Goal: Transaction & Acquisition: Purchase product/service

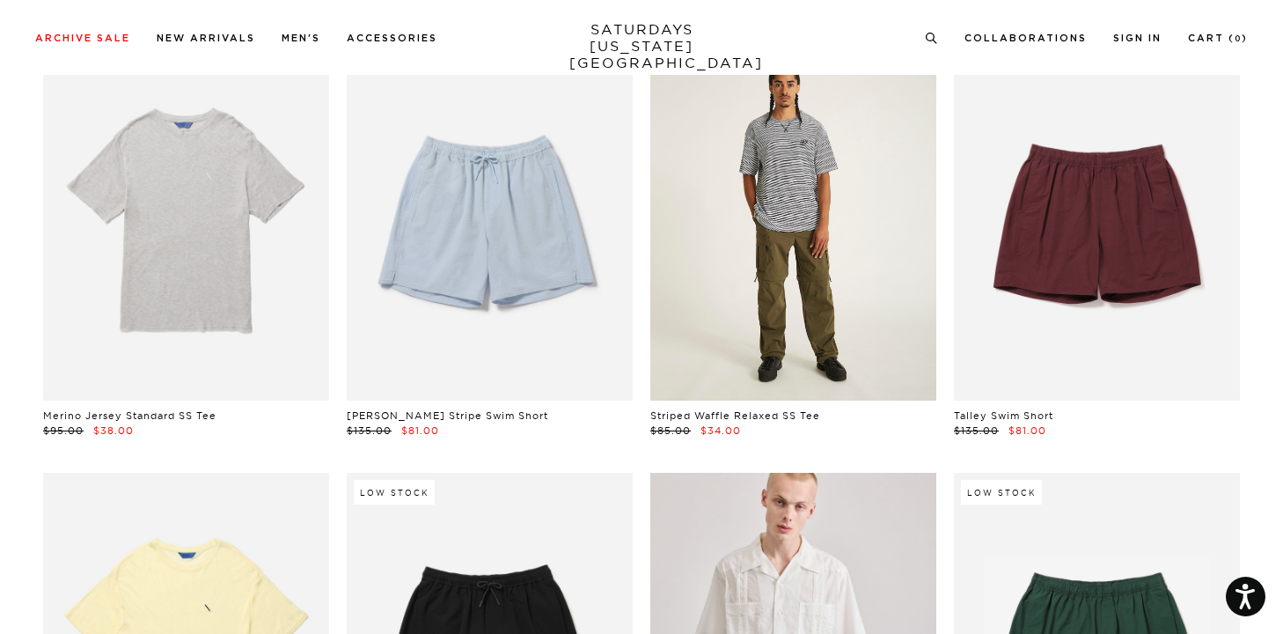
scroll to position [2191, 0]
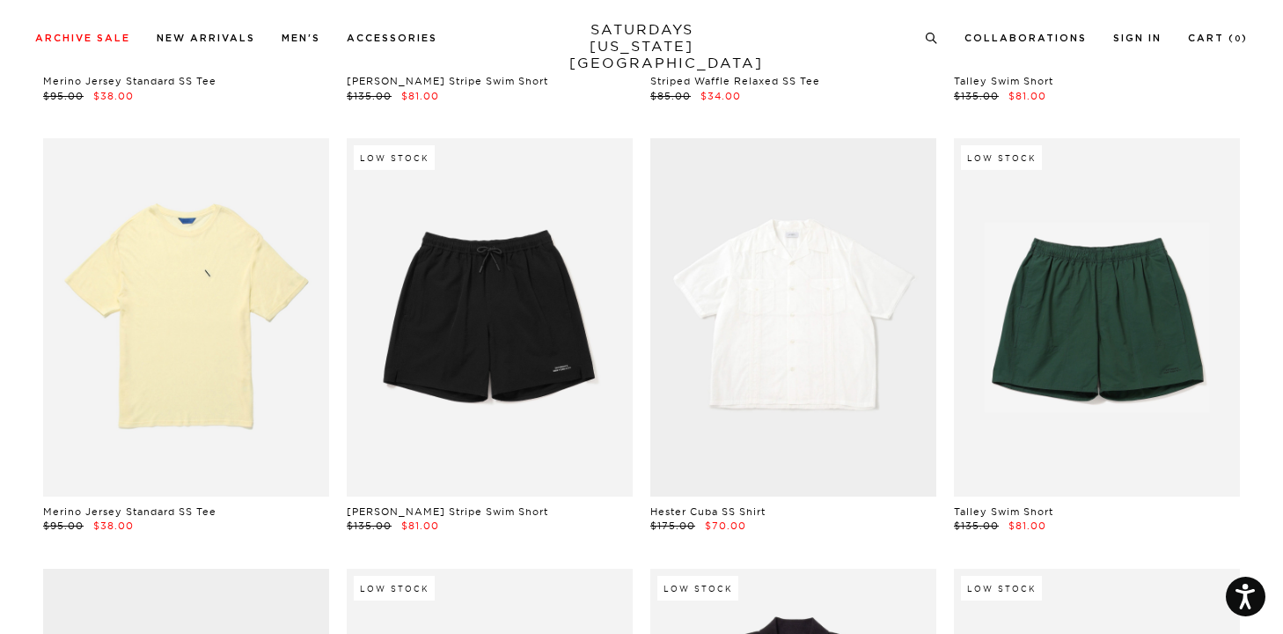
click at [820, 336] on link at bounding box center [793, 316] width 286 height 357
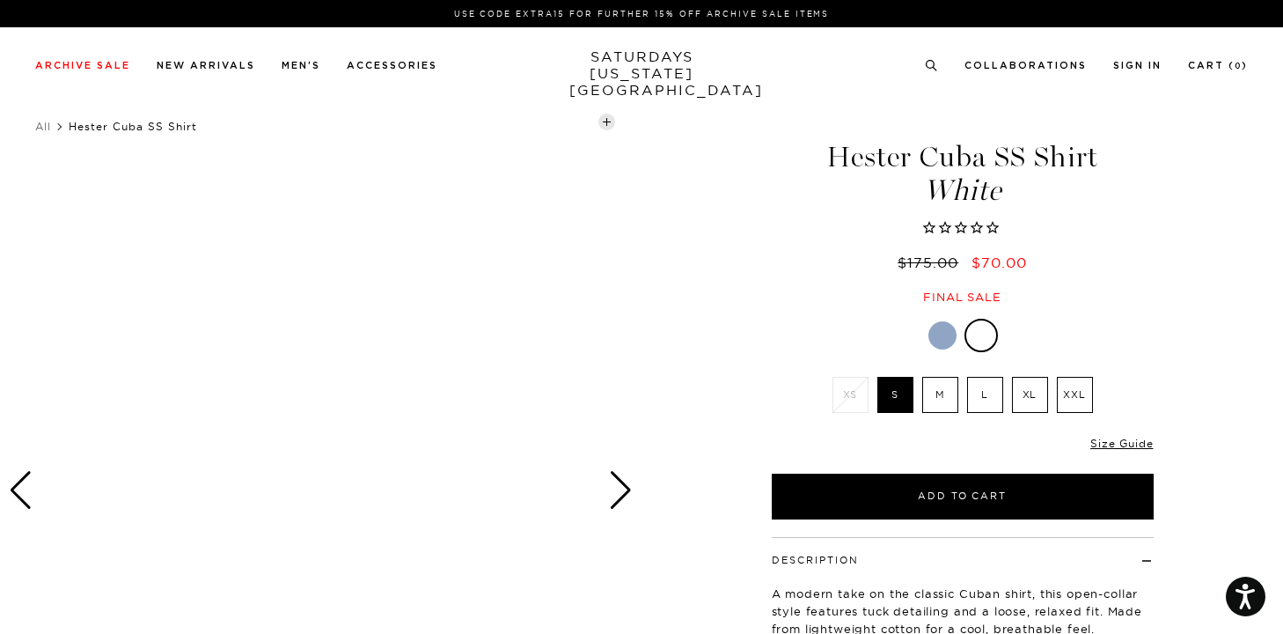
click at [1034, 402] on label "XL" at bounding box center [1030, 395] width 36 height 36
click at [0, 0] on input "XL" at bounding box center [0, 0] width 0 height 0
click at [939, 343] on div at bounding box center [942, 335] width 28 height 28
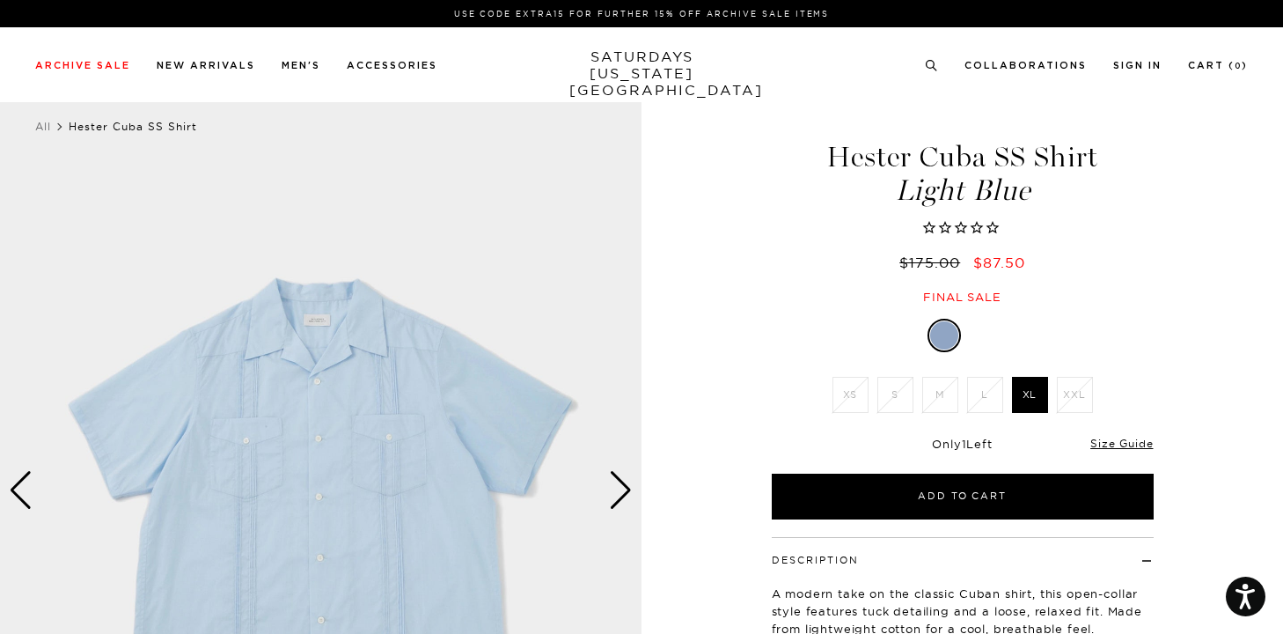
click at [617, 487] on div "Next slide" at bounding box center [621, 490] width 24 height 39
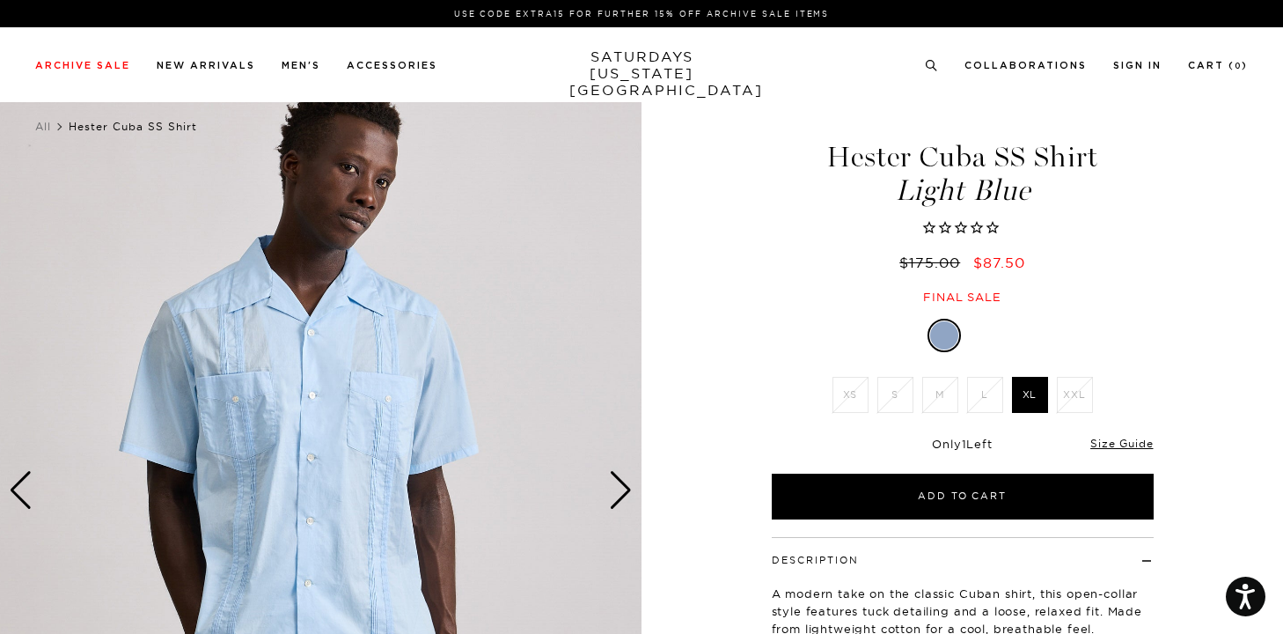
click at [617, 487] on div "Next slide" at bounding box center [621, 490] width 24 height 39
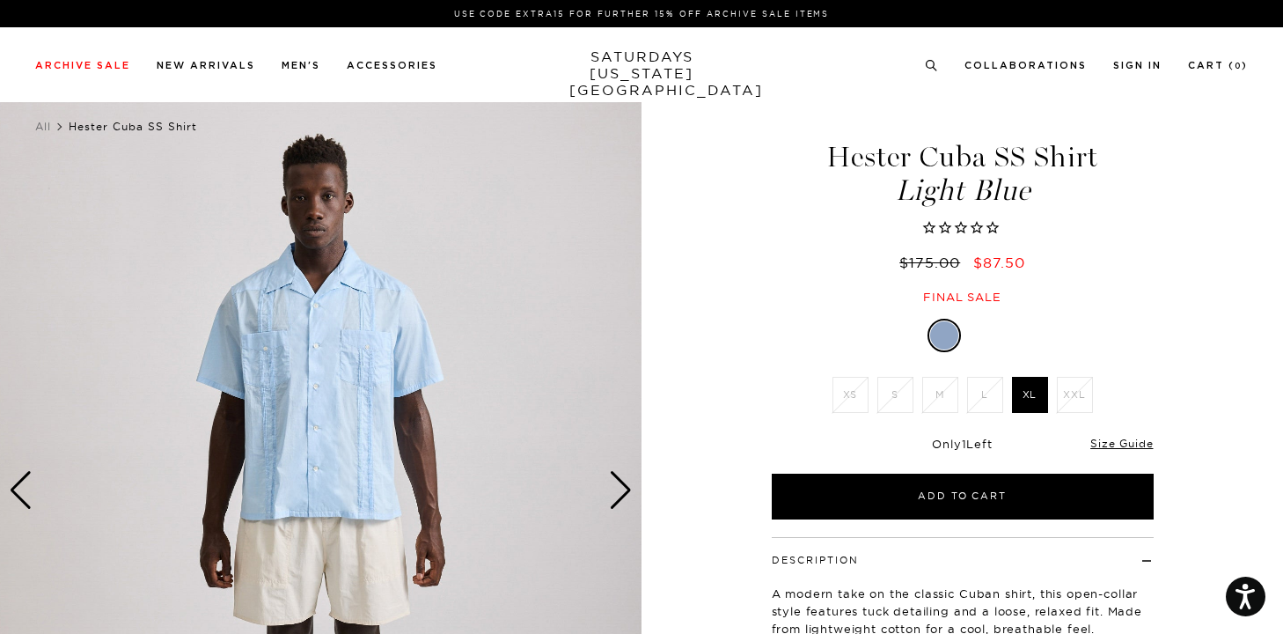
click at [617, 487] on div "Next slide" at bounding box center [621, 490] width 24 height 39
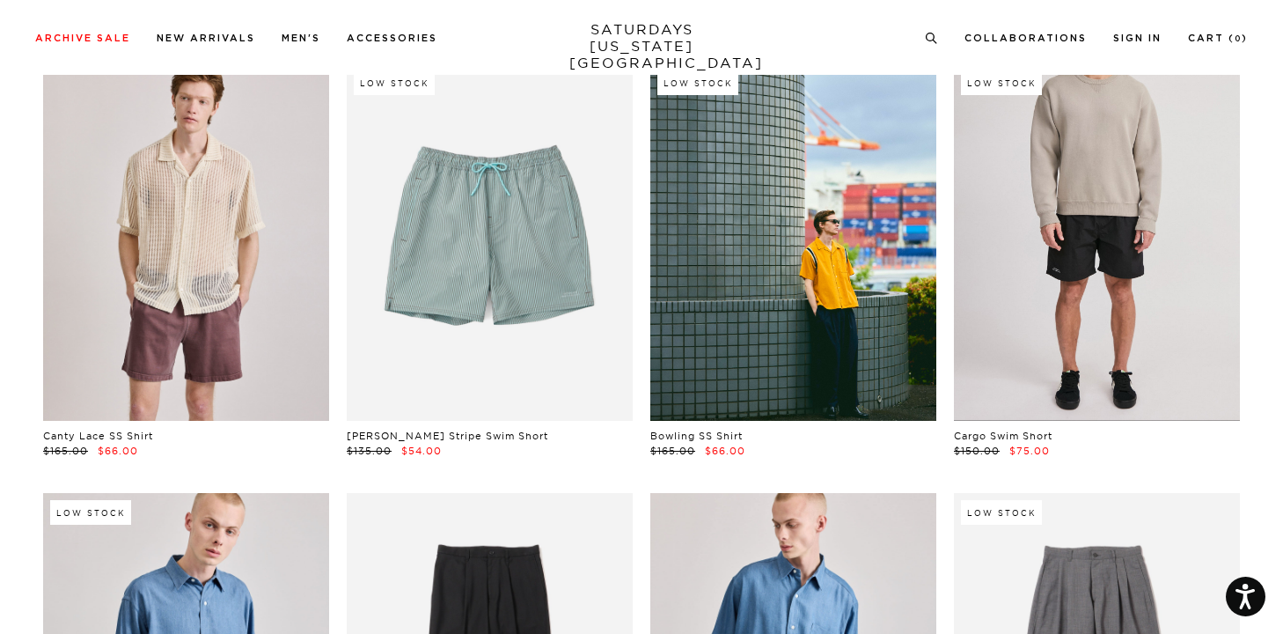
scroll to position [5319, 0]
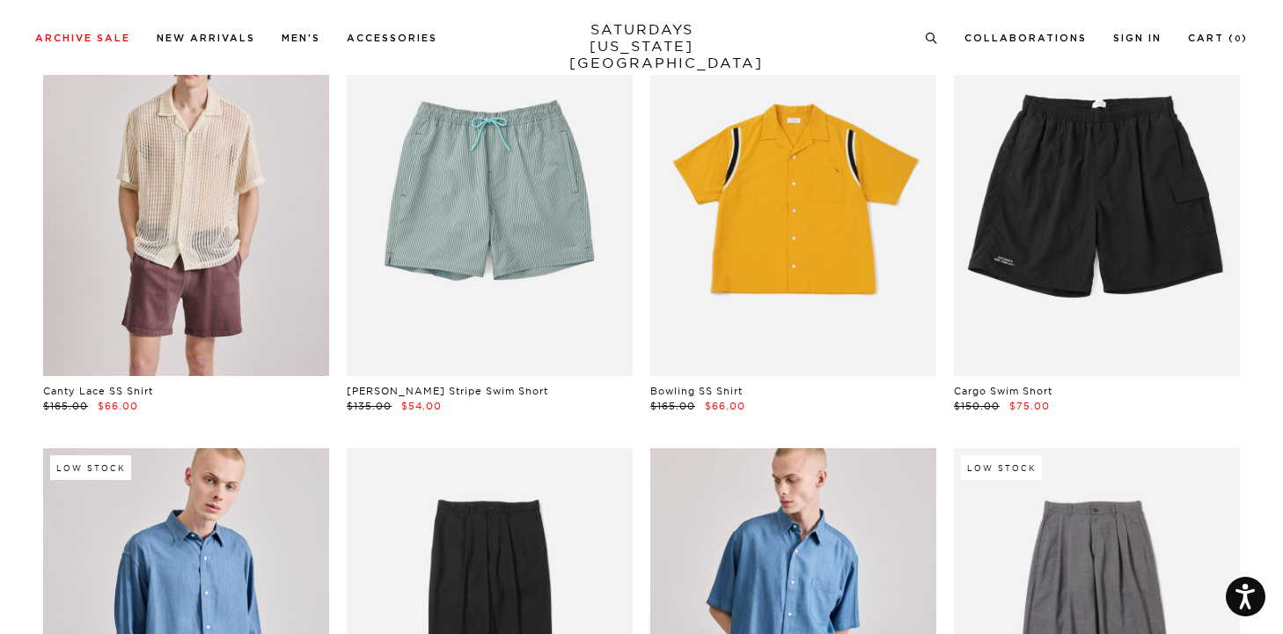
click at [751, 238] on link at bounding box center [793, 196] width 286 height 357
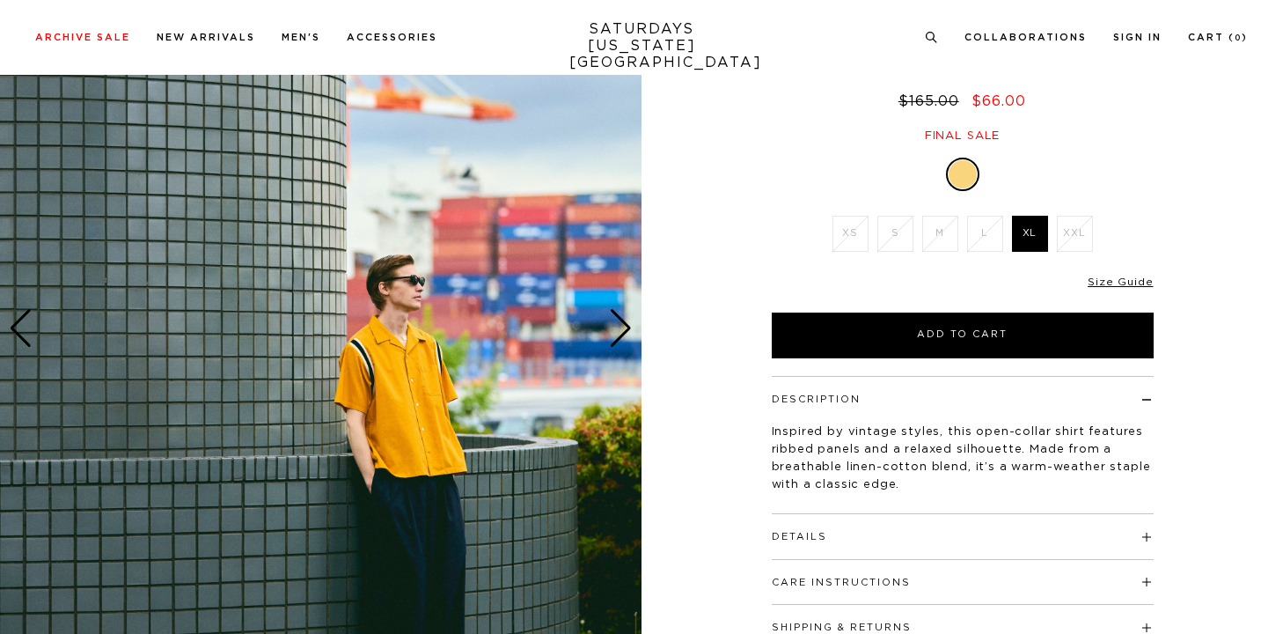
scroll to position [163, 0]
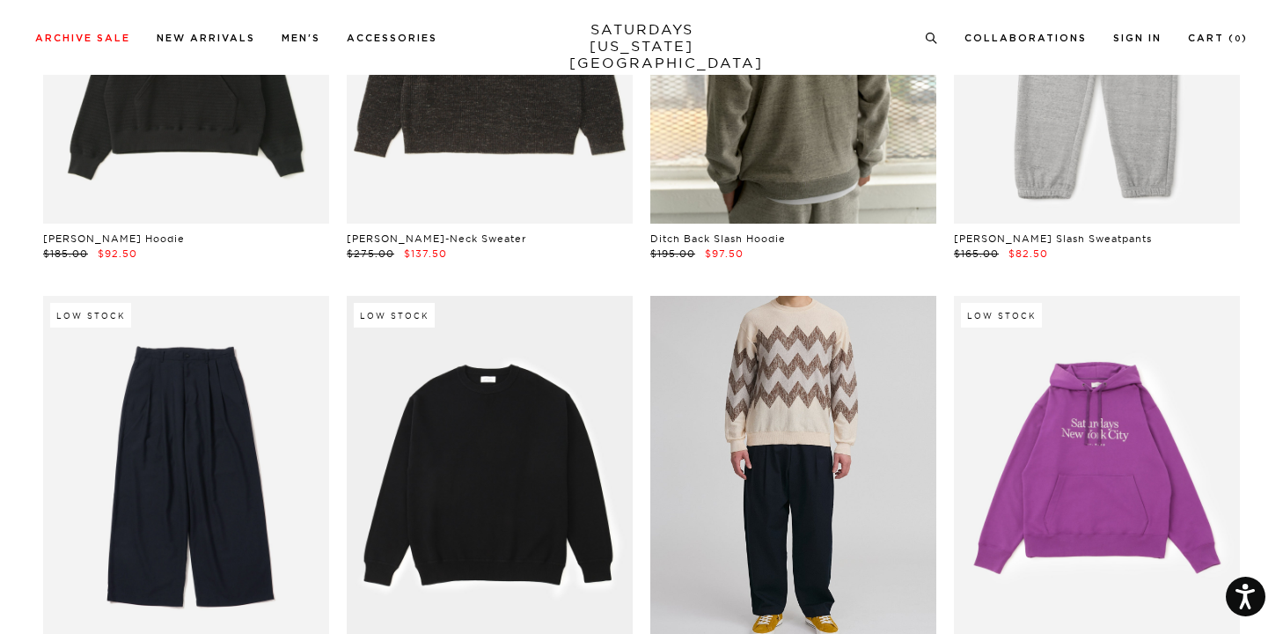
scroll to position [20884, 0]
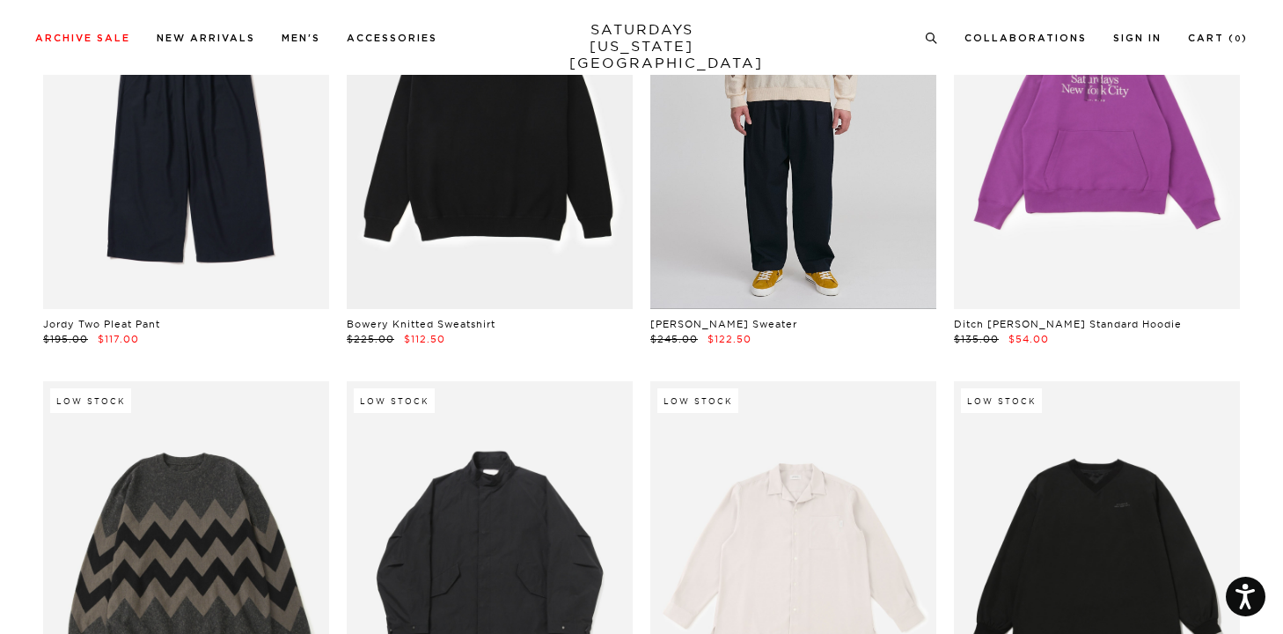
click at [834, 188] on link at bounding box center [793, 130] width 286 height 357
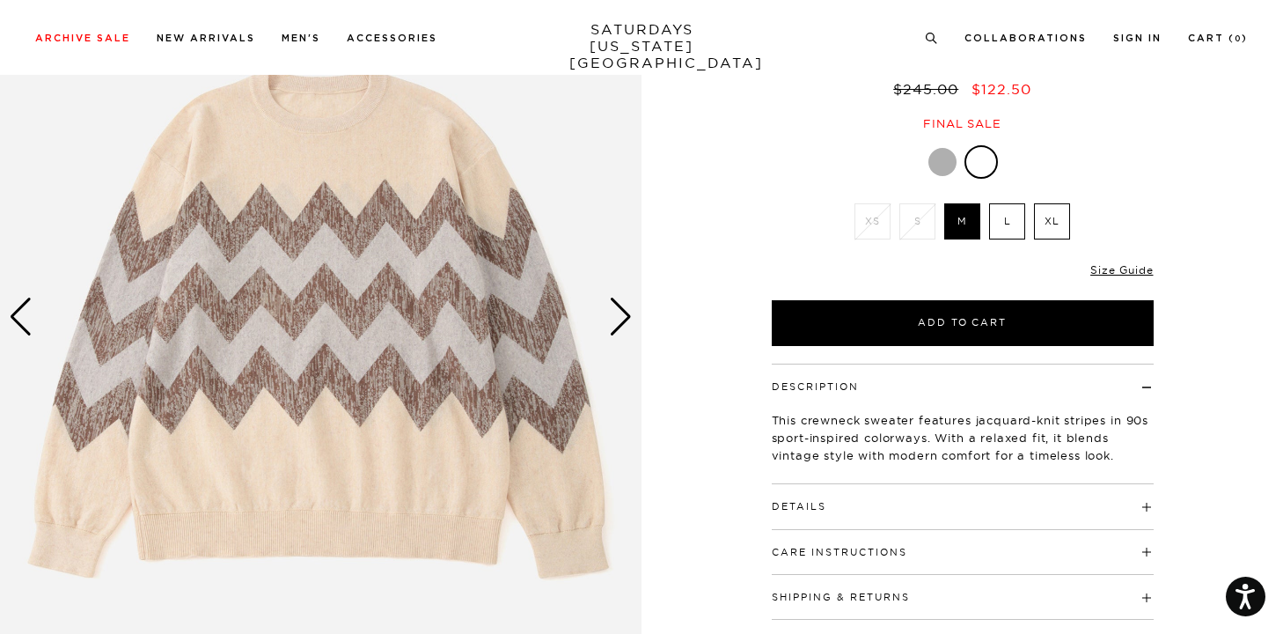
scroll to position [180, 0]
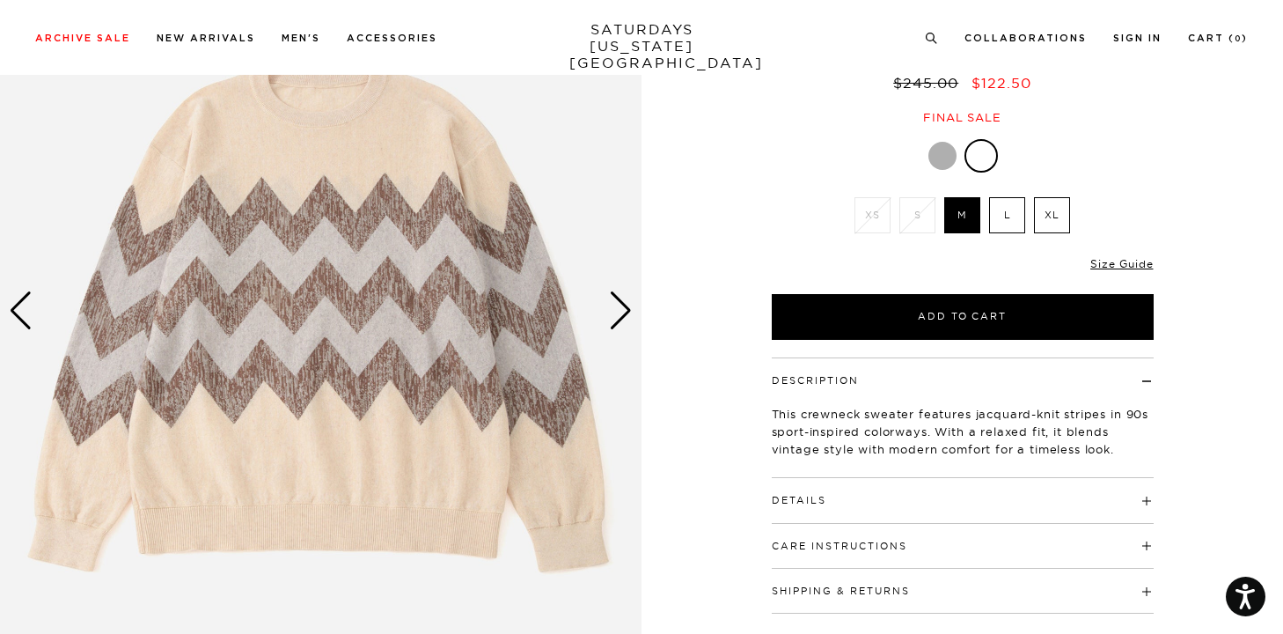
click at [627, 316] on div "Next slide" at bounding box center [621, 310] width 24 height 39
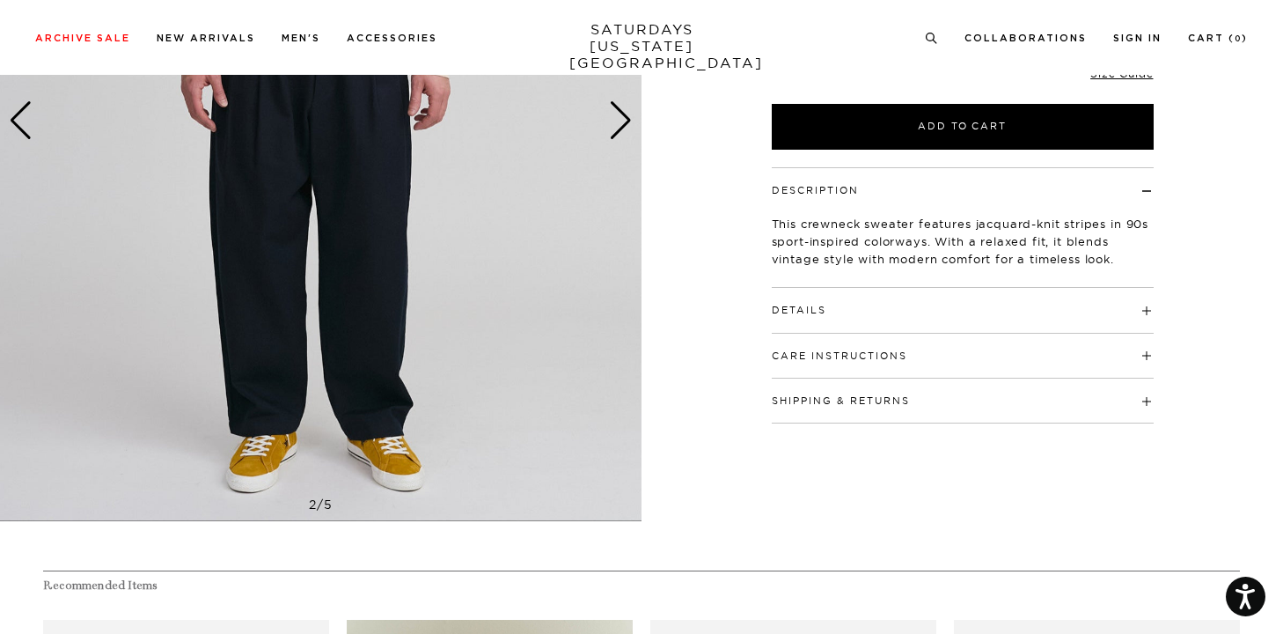
scroll to position [415, 0]
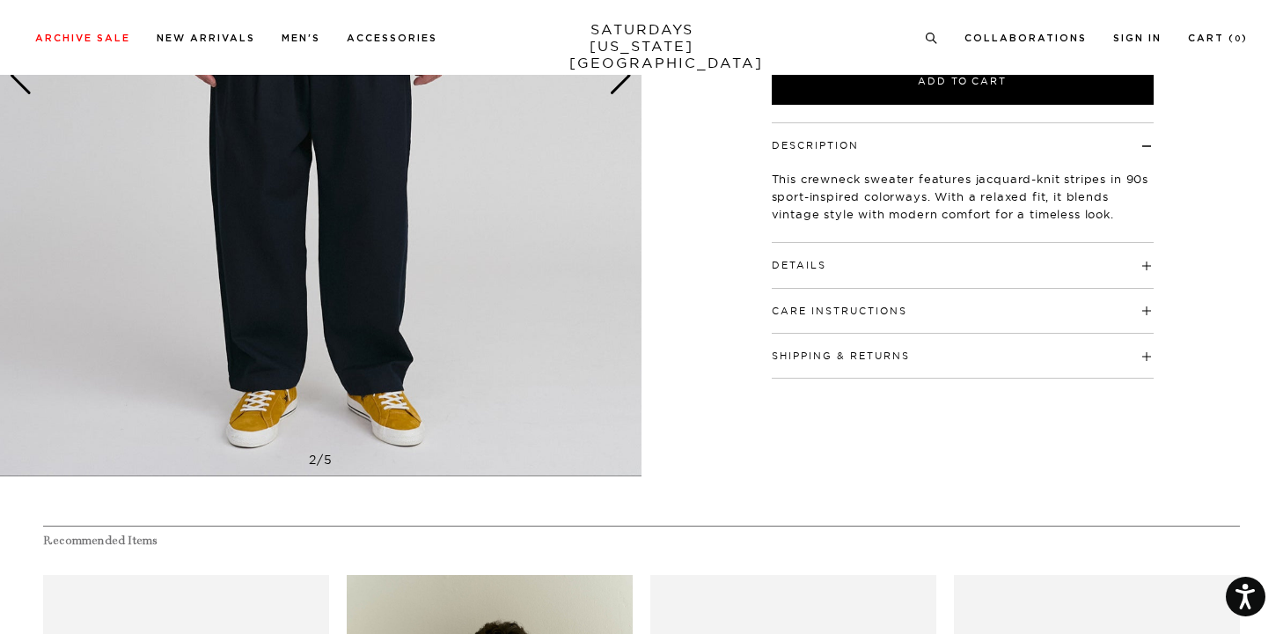
click at [615, 86] on div "Next slide" at bounding box center [621, 75] width 24 height 39
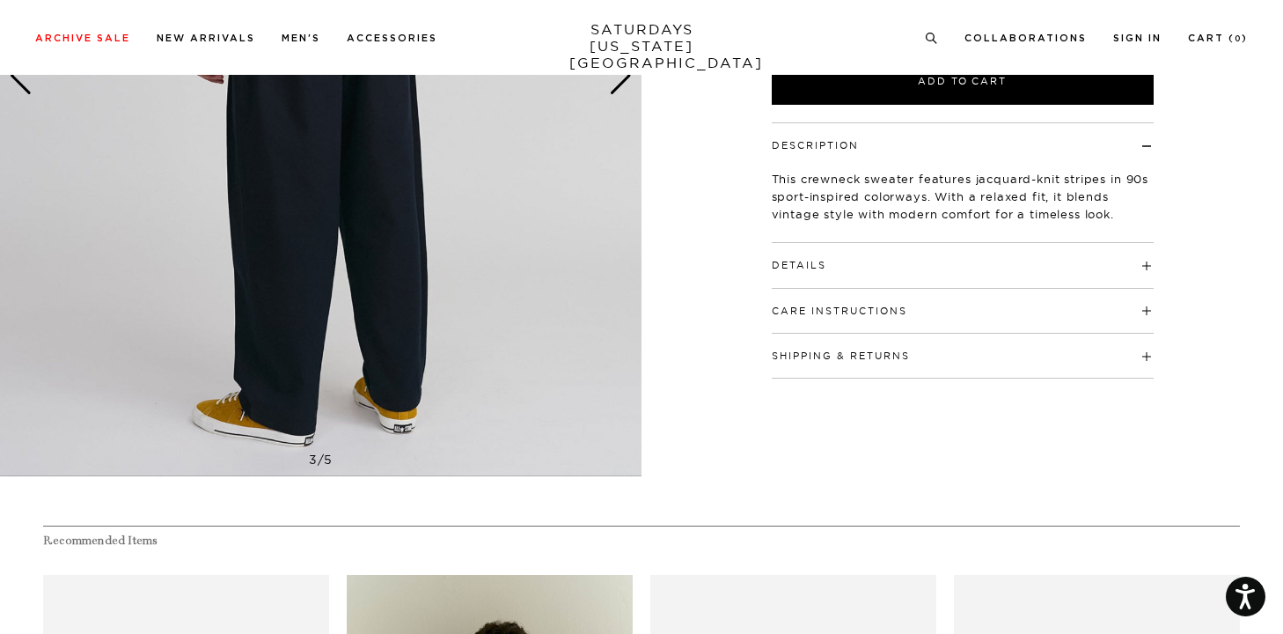
click at [615, 86] on div "Next slide" at bounding box center [621, 75] width 24 height 39
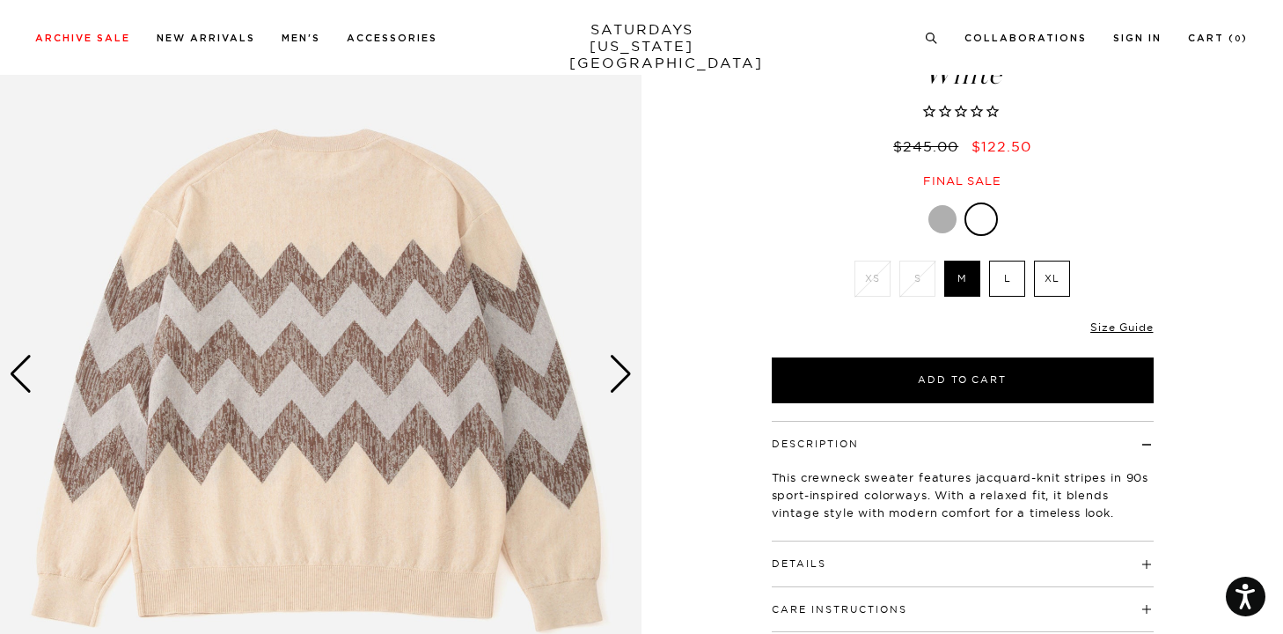
scroll to position [109, 0]
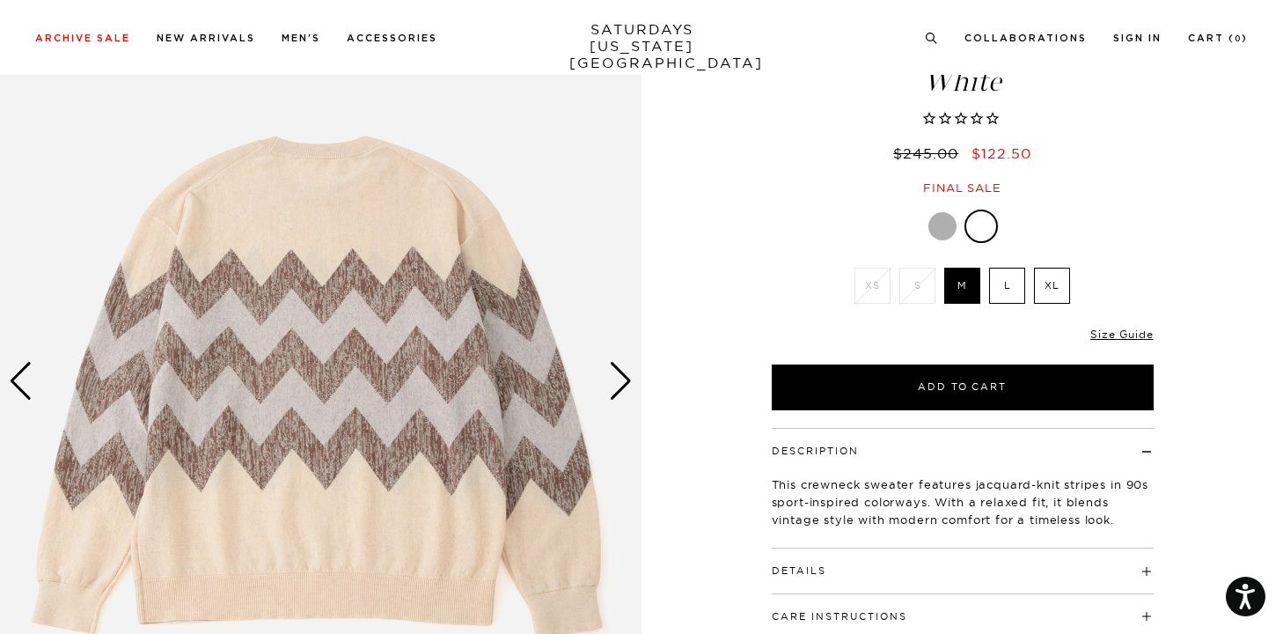
click at [626, 385] on div "Next slide" at bounding box center [621, 381] width 24 height 39
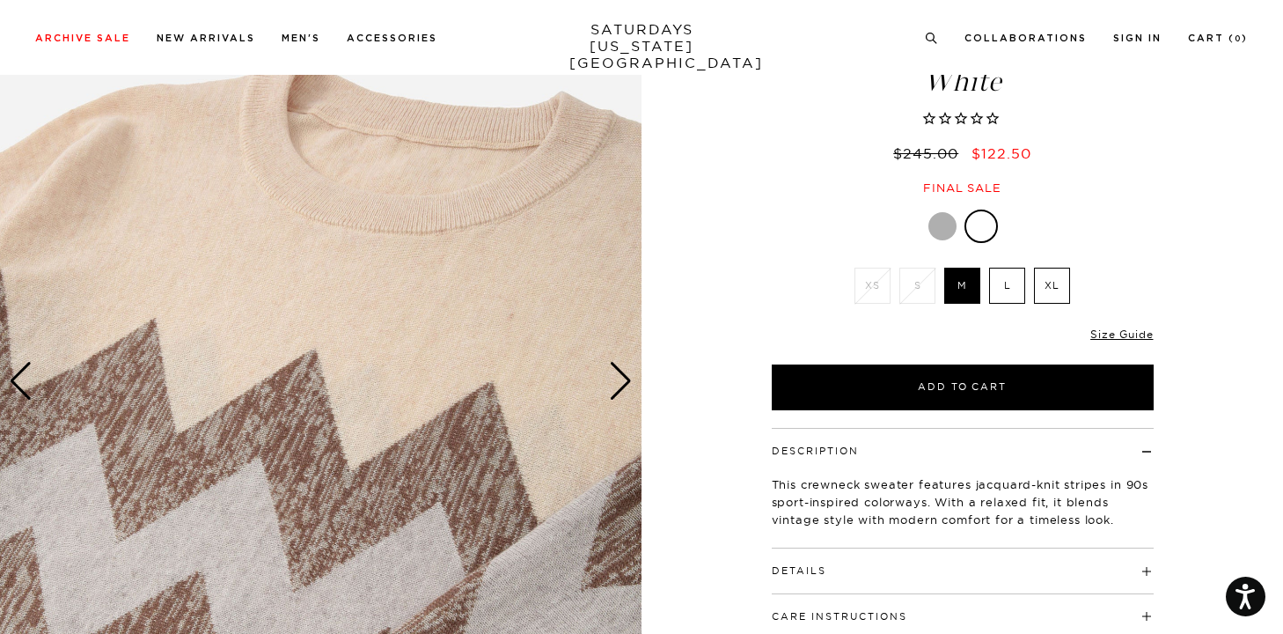
click at [626, 385] on div "Next slide" at bounding box center [621, 381] width 24 height 39
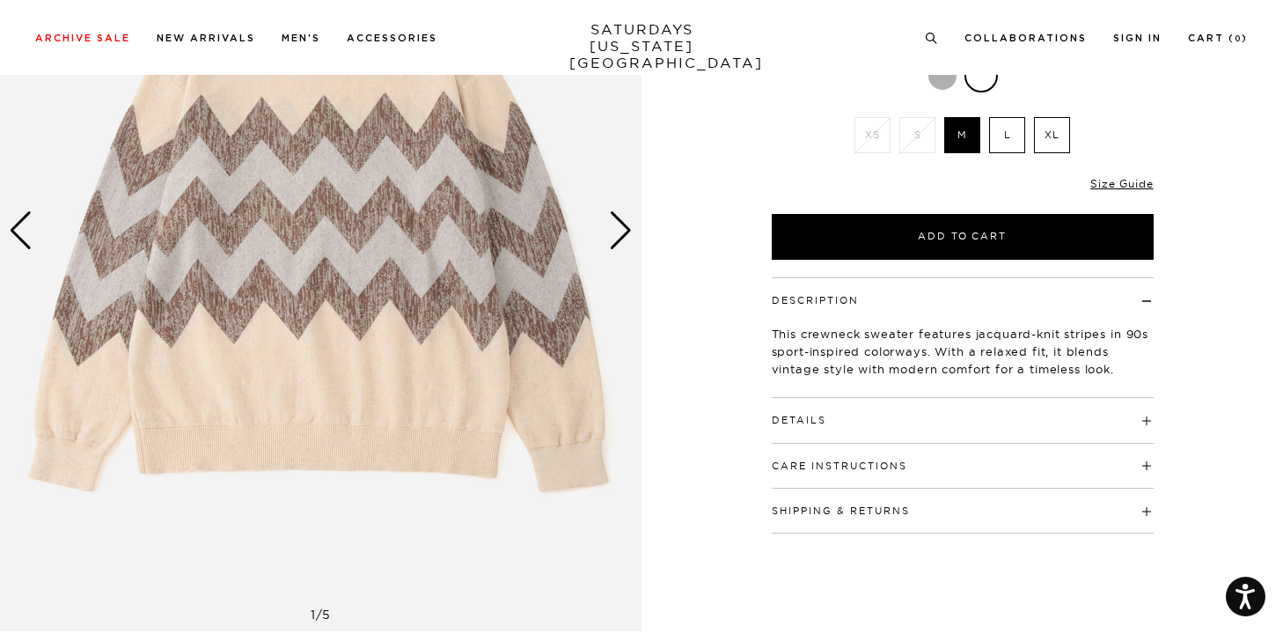
scroll to position [261, 0]
click at [936, 427] on div "Details 88% polyester / 12% linen Inspired by 90s vintage sport crewnecks" at bounding box center [963, 419] width 382 height 45
click at [1046, 414] on h4 "Details" at bounding box center [963, 411] width 382 height 29
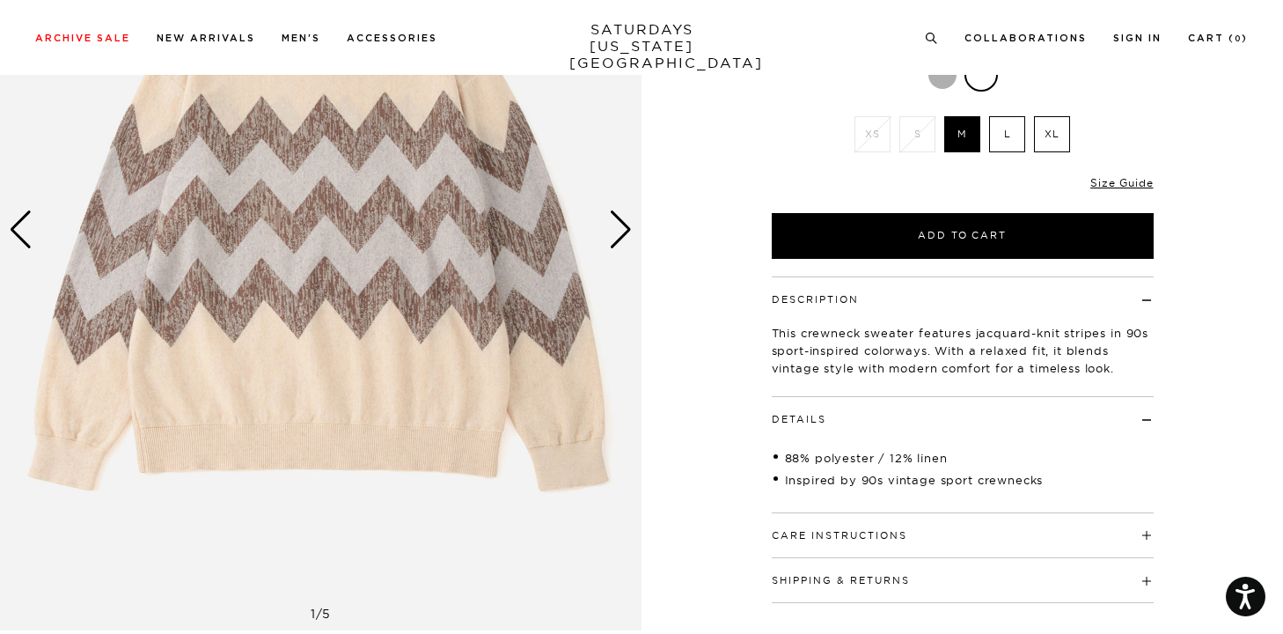
click at [1031, 422] on h4 "Details" at bounding box center [963, 411] width 382 height 29
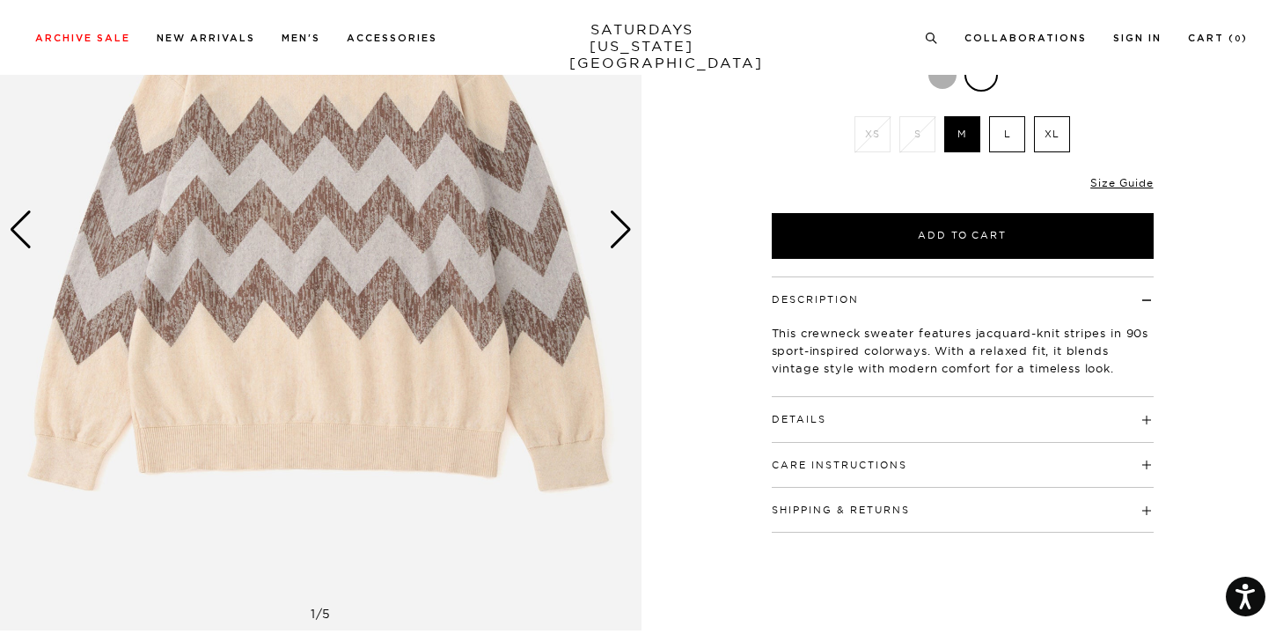
scroll to position [0, 0]
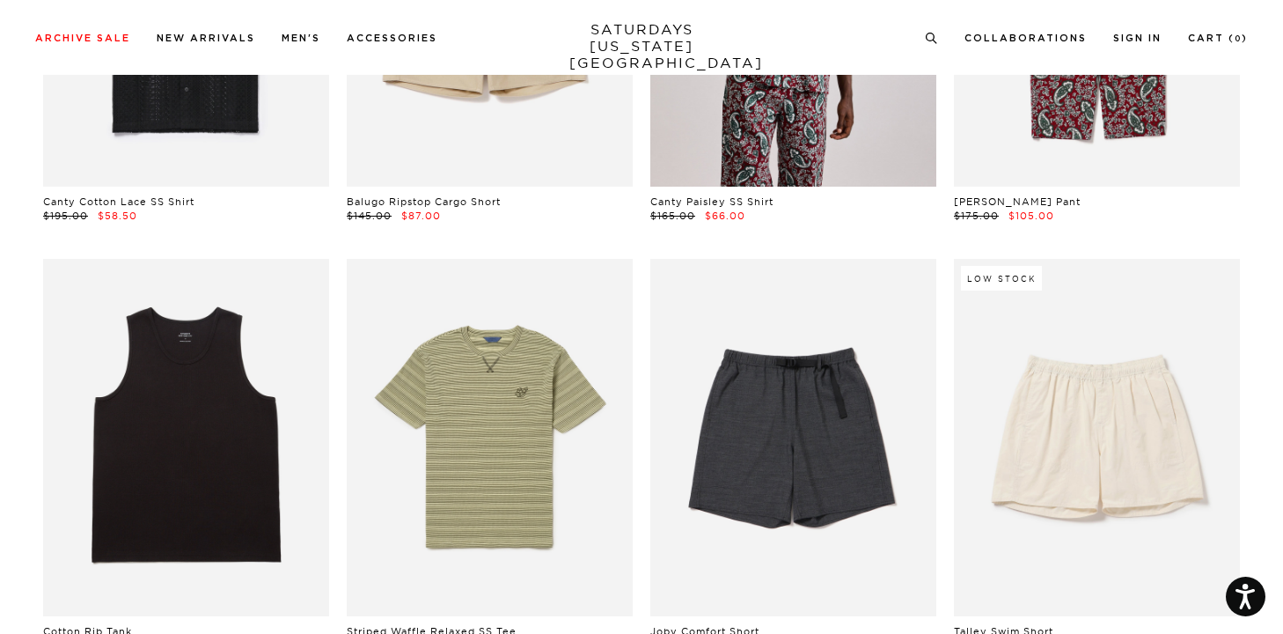
scroll to position [1117, 0]
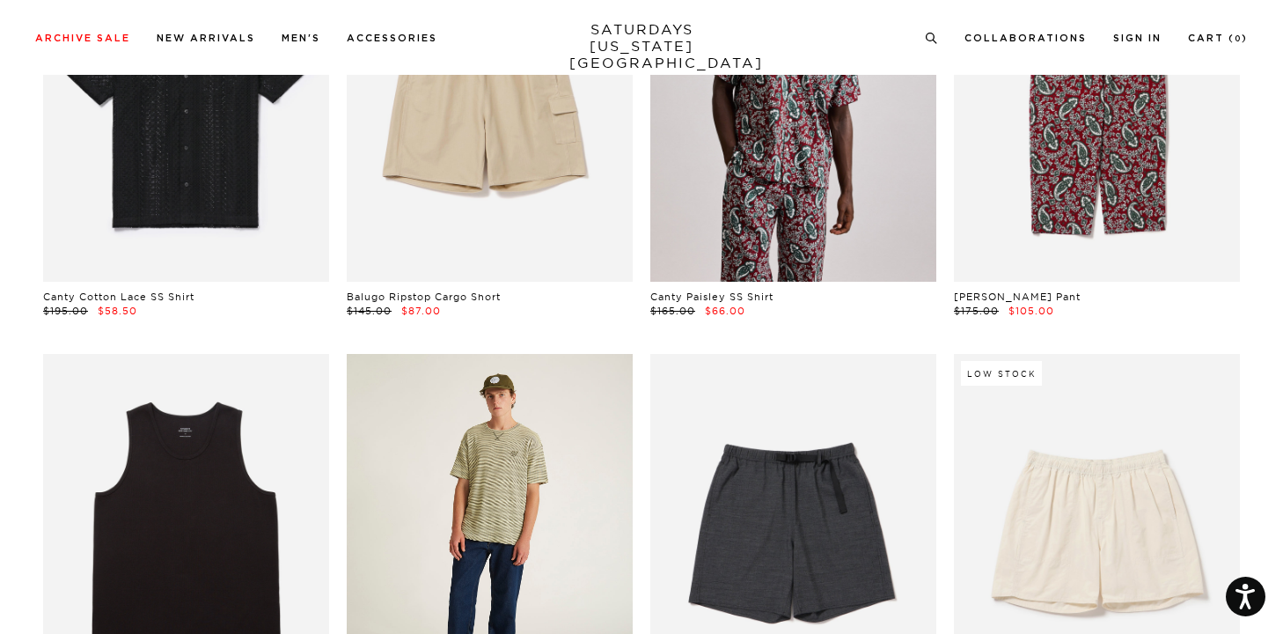
click at [532, 451] on link at bounding box center [490, 532] width 286 height 357
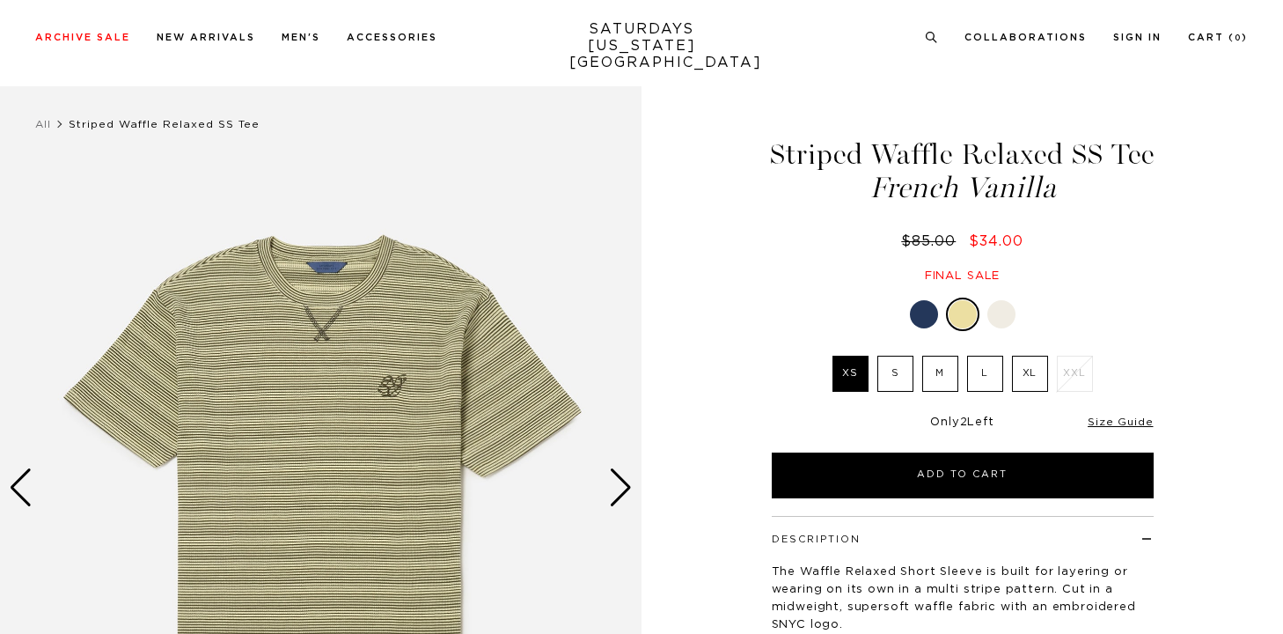
scroll to position [3, 0]
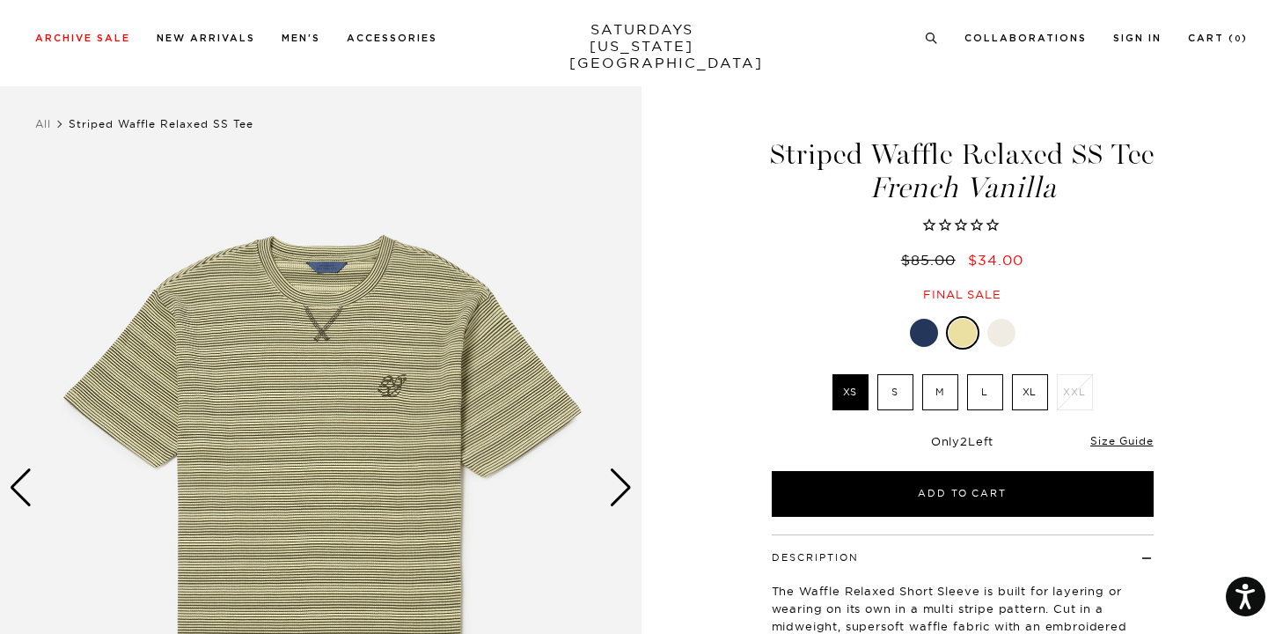
click at [621, 480] on div "Next slide" at bounding box center [621, 487] width 24 height 39
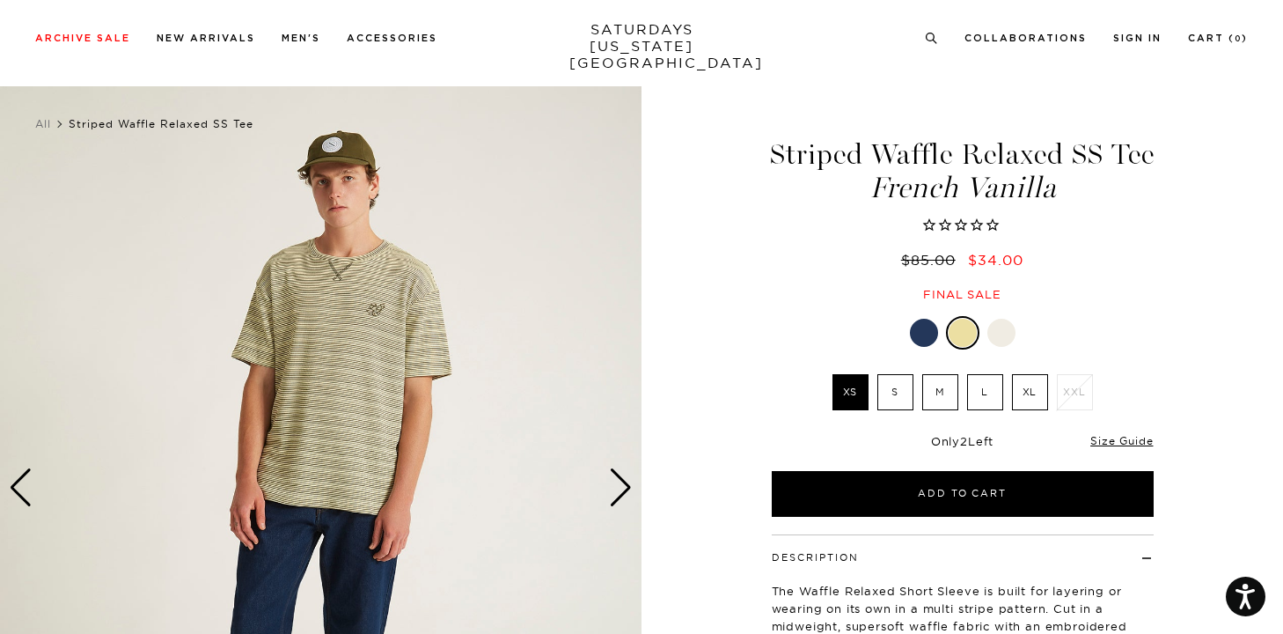
click at [621, 480] on div "Next slide" at bounding box center [621, 487] width 24 height 39
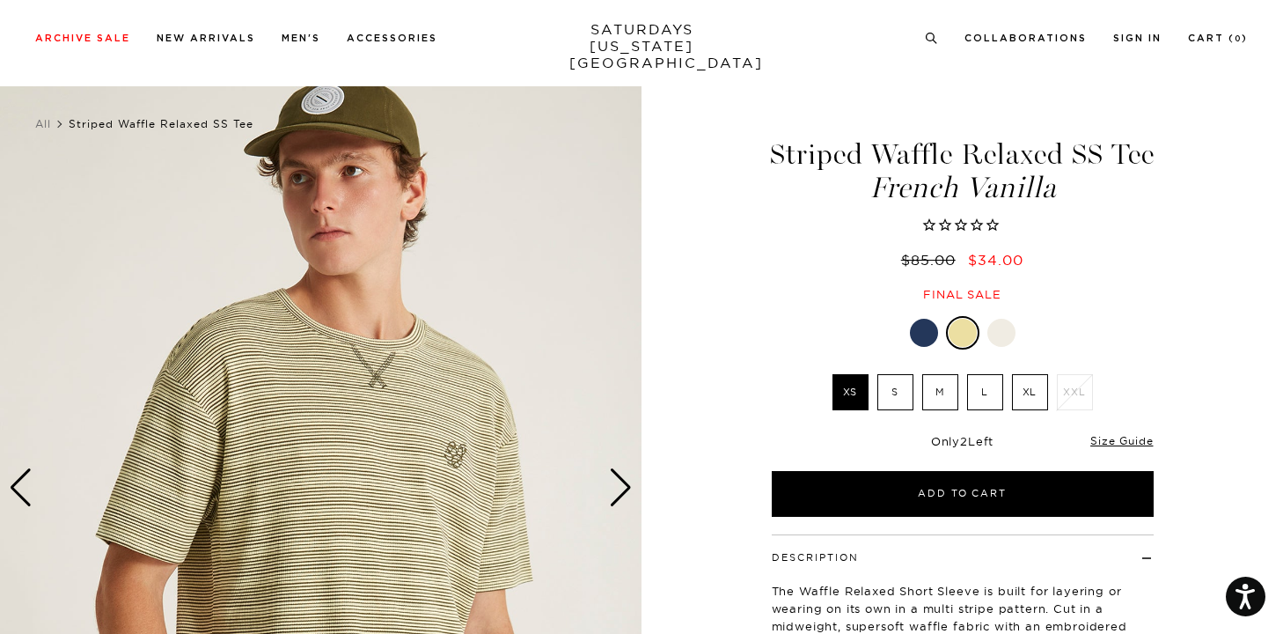
click at [621, 480] on div "Next slide" at bounding box center [621, 487] width 24 height 39
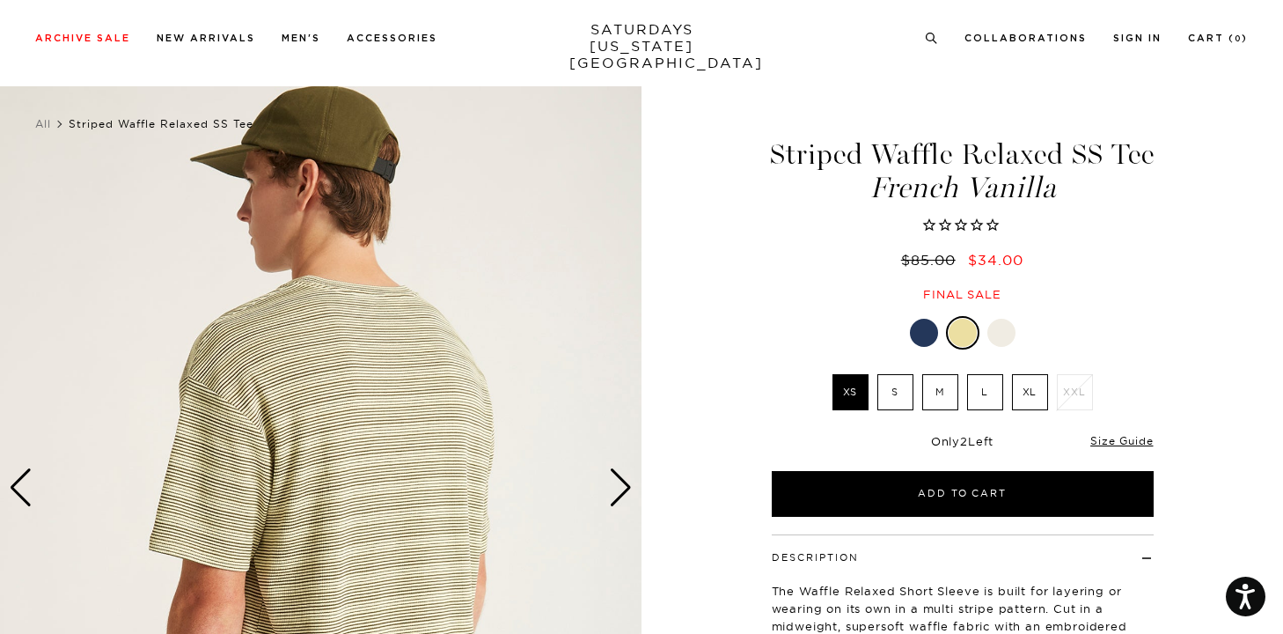
click at [621, 480] on div "Next slide" at bounding box center [621, 487] width 24 height 39
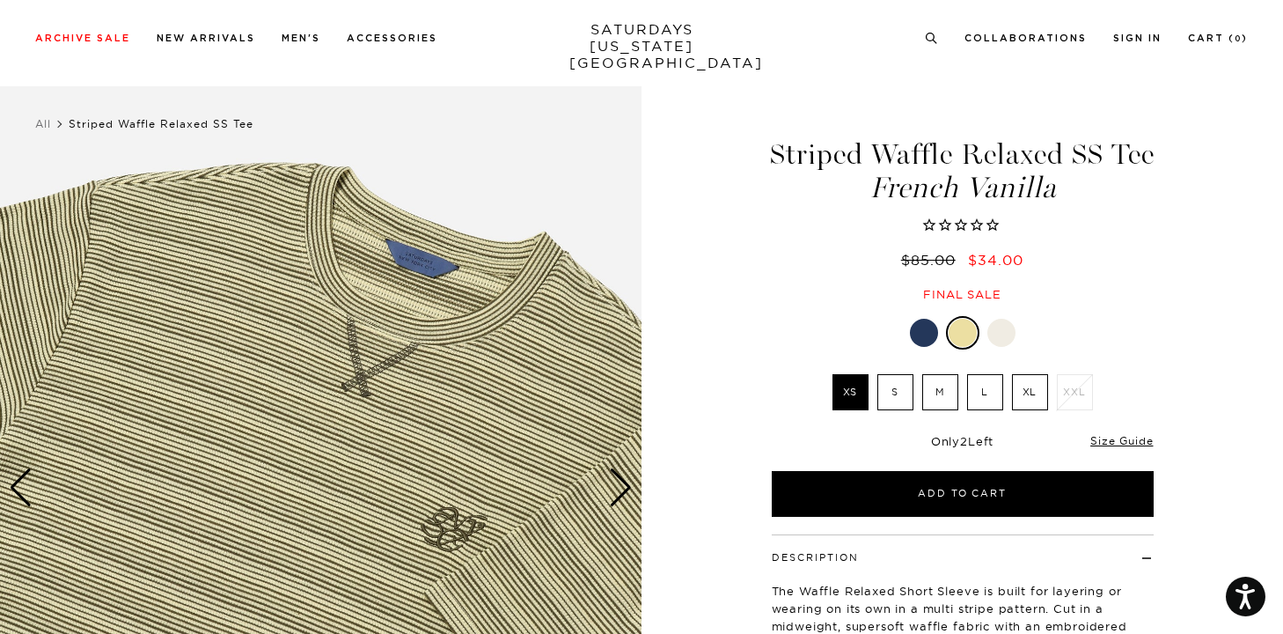
click at [621, 480] on div "Next slide" at bounding box center [621, 487] width 24 height 39
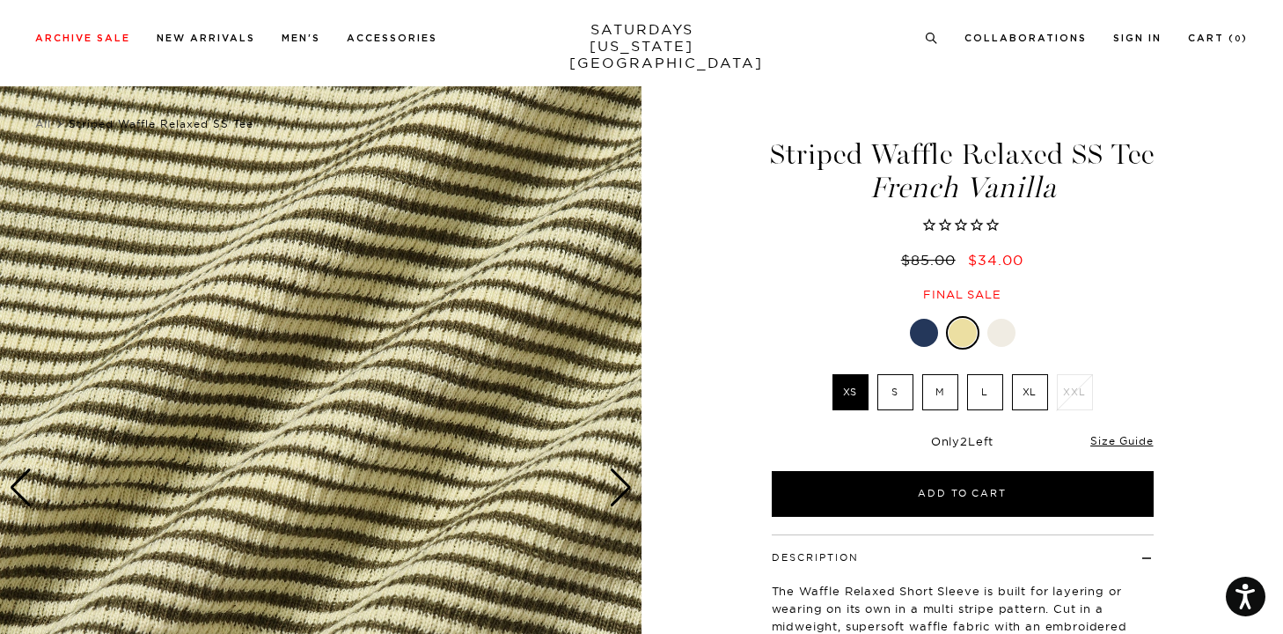
click at [919, 337] on div at bounding box center [924, 333] width 28 height 28
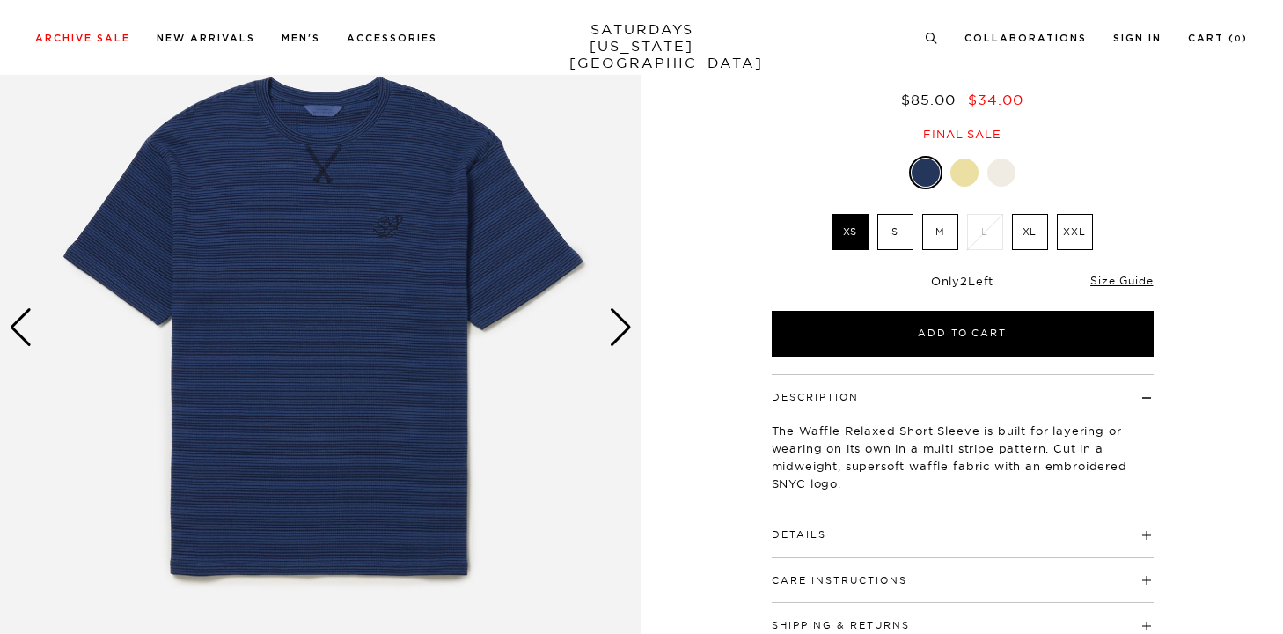
scroll to position [308, 0]
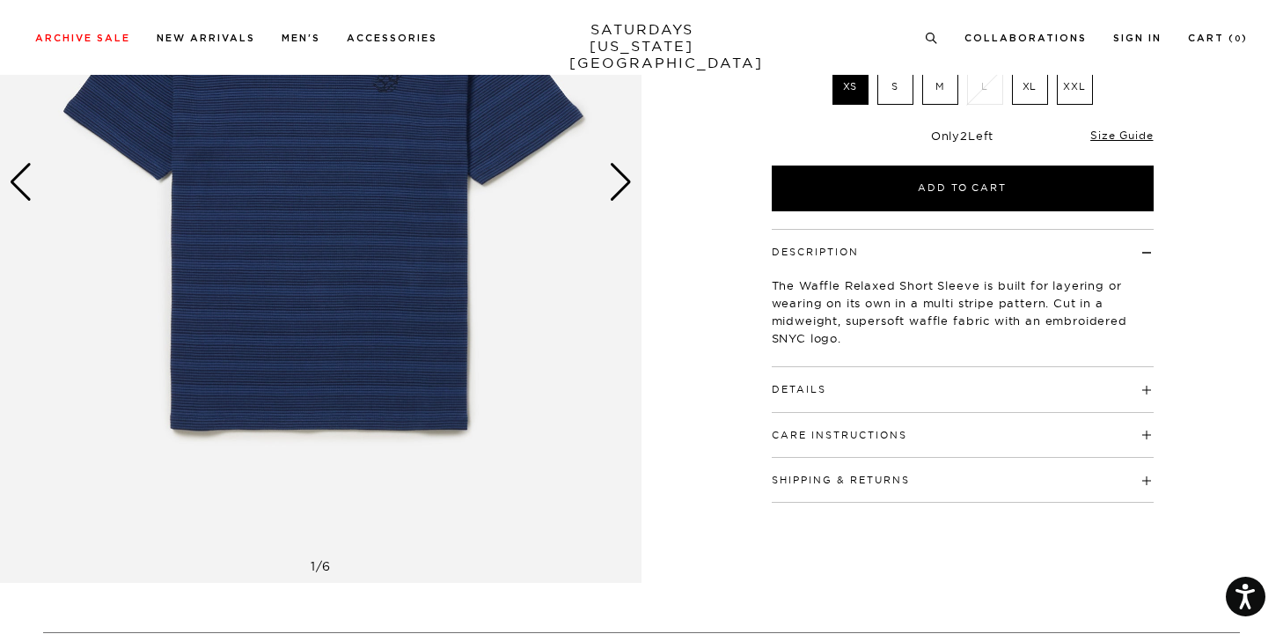
click at [916, 388] on h4 "Details" at bounding box center [963, 381] width 382 height 29
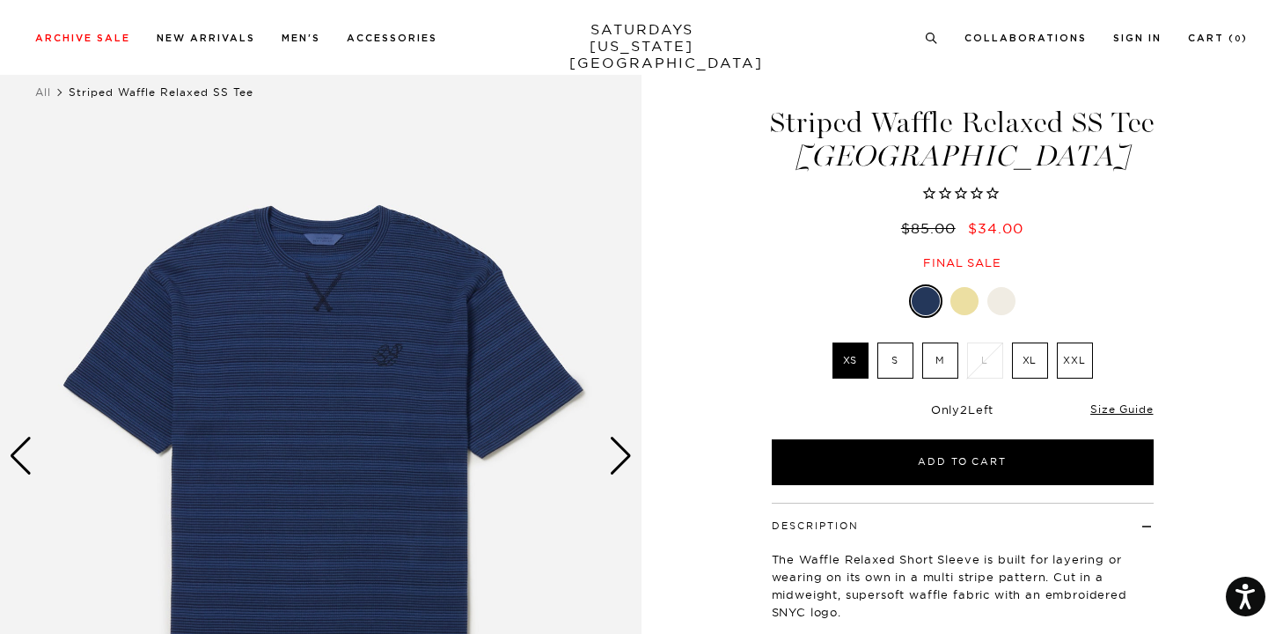
scroll to position [4, 0]
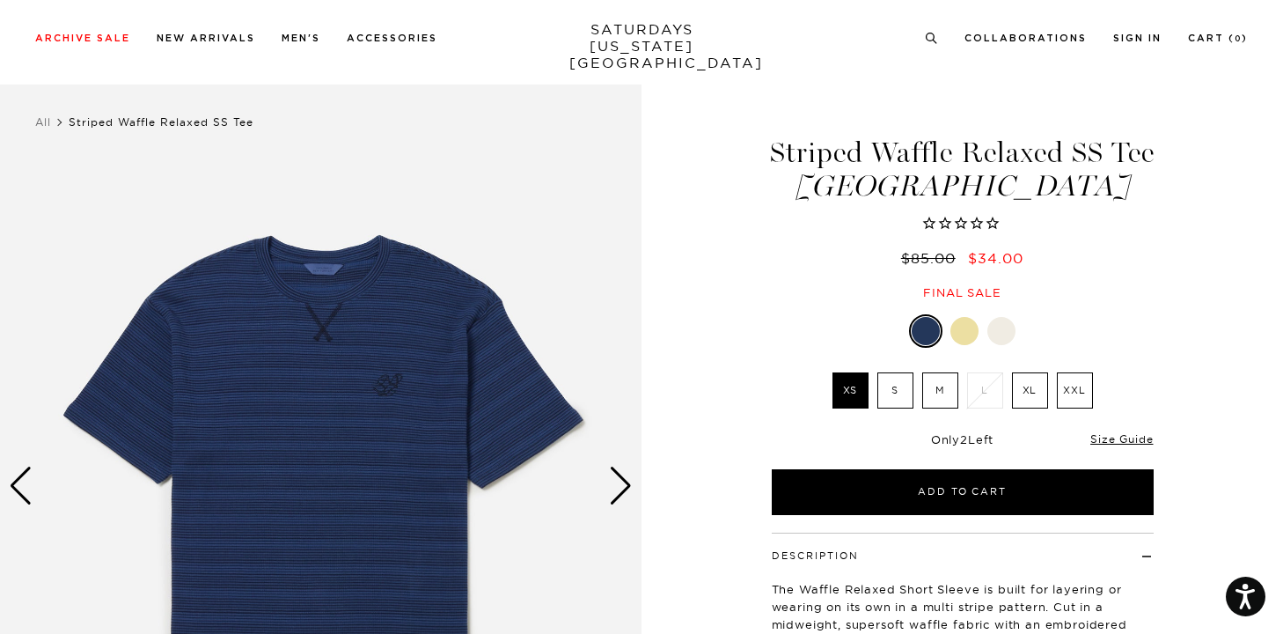
click at [1007, 328] on div at bounding box center [1001, 331] width 28 height 28
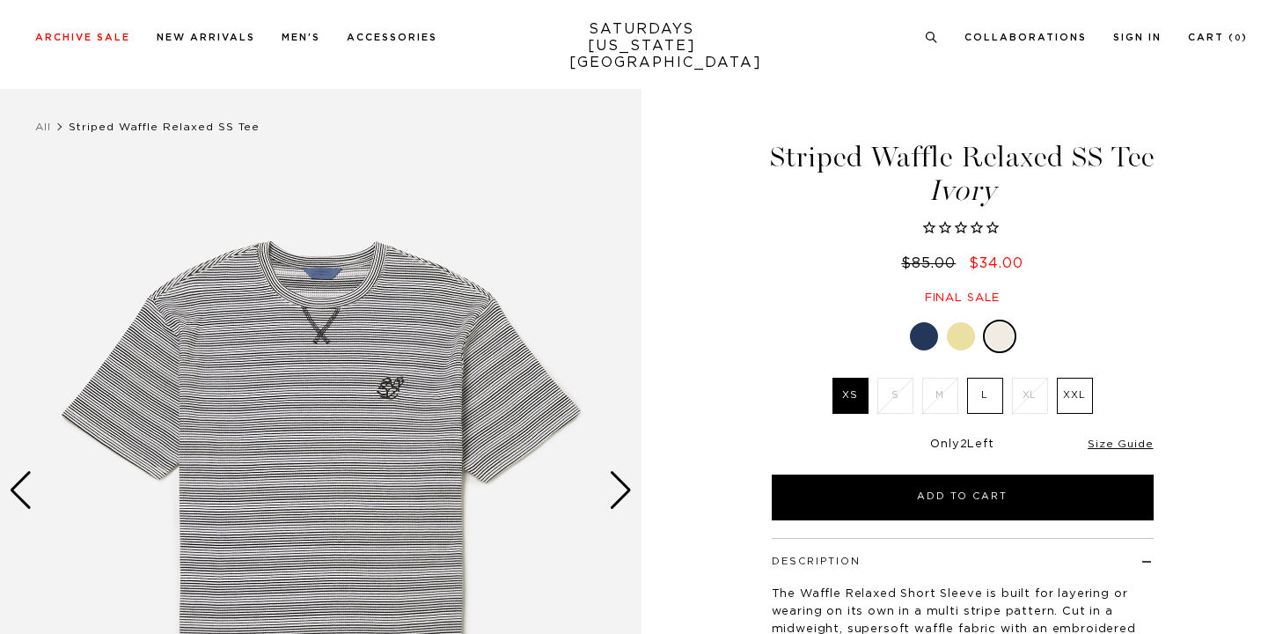
scroll to position [50, 0]
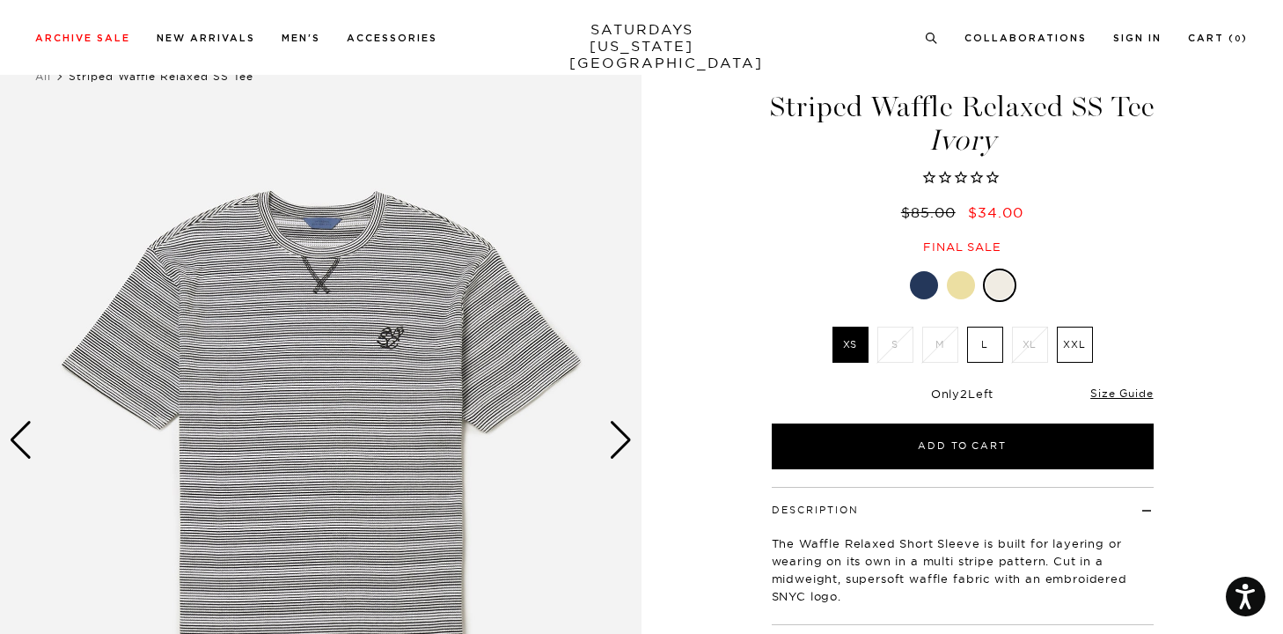
click at [1075, 349] on label "XXL" at bounding box center [1075, 345] width 36 height 36
click at [0, 0] on input "XXL" at bounding box center [0, 0] width 0 height 0
click at [620, 436] on div "Next slide" at bounding box center [621, 440] width 24 height 39
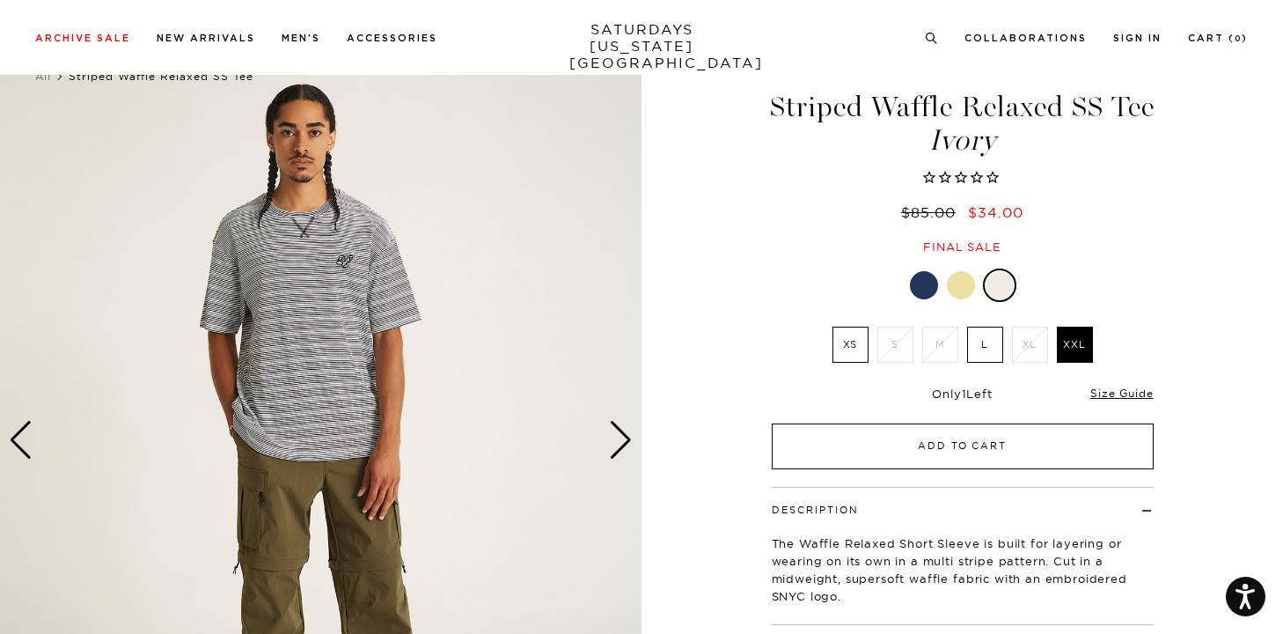
click at [841, 454] on button "Add to Cart" at bounding box center [963, 446] width 382 height 46
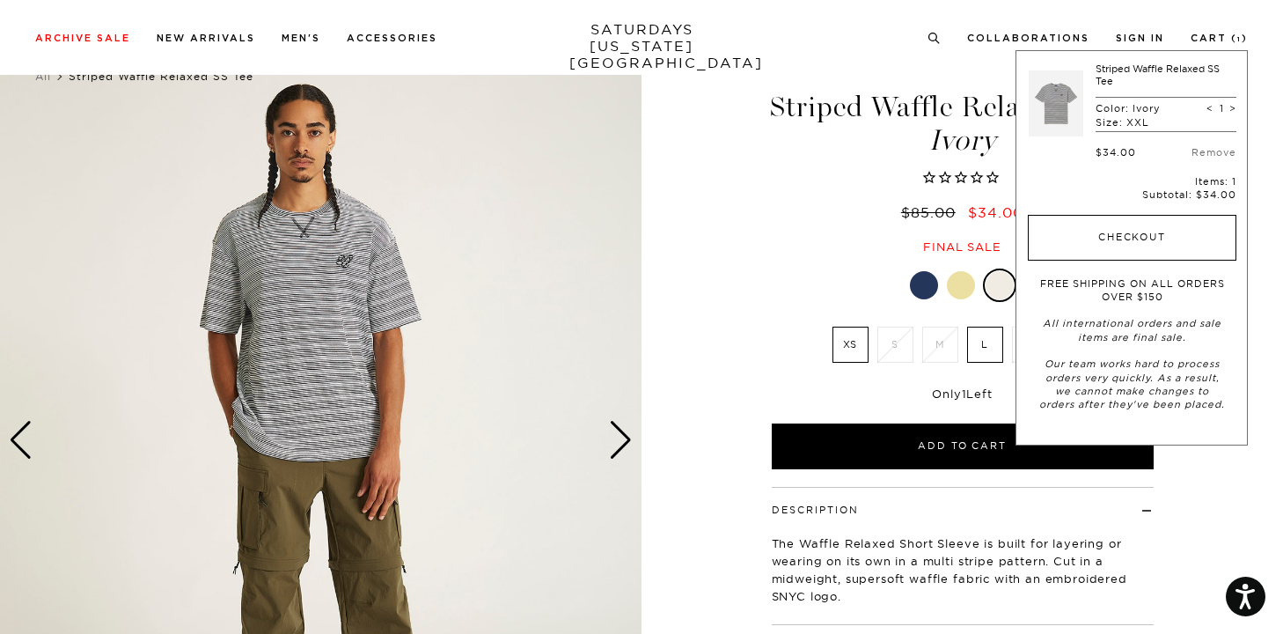
click at [1137, 232] on button "Checkout" at bounding box center [1132, 238] width 209 height 46
